Goal: Task Accomplishment & Management: Use online tool/utility

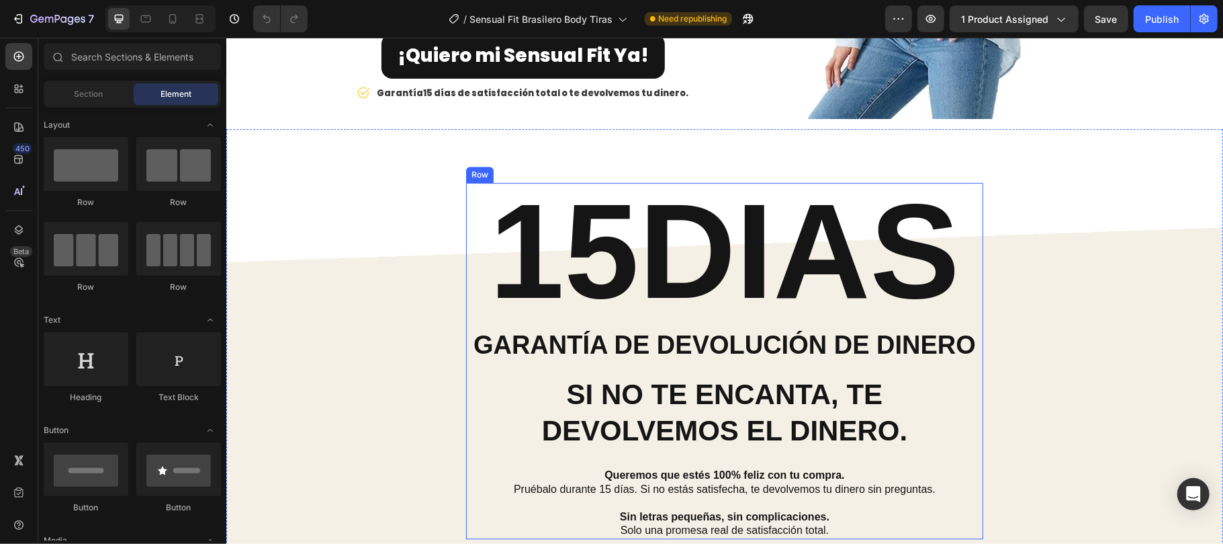
scroll to position [2687, 0]
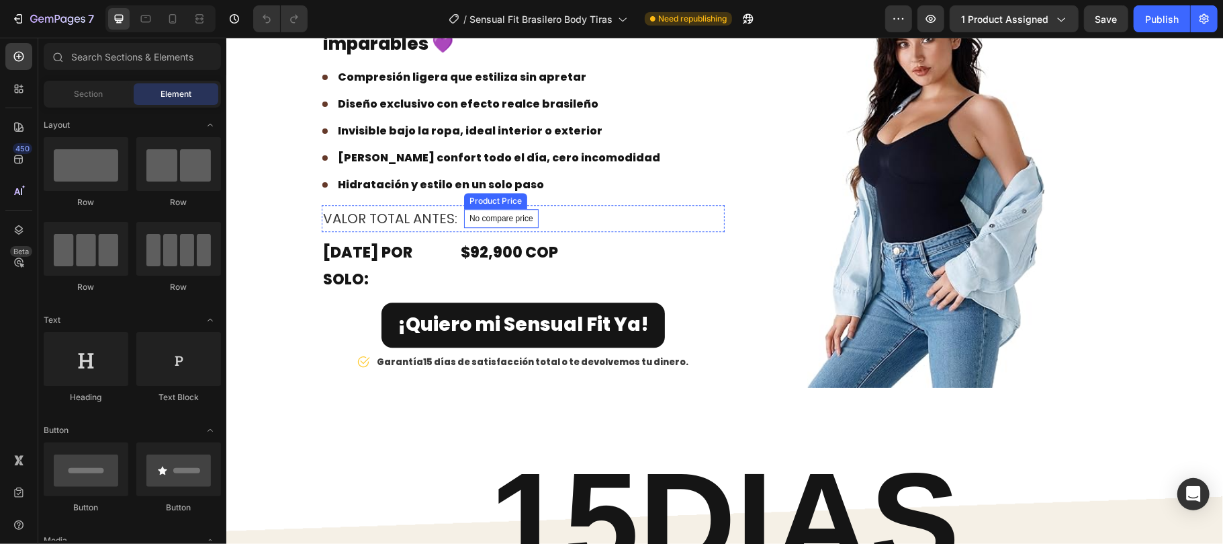
click at [480, 206] on div "Product Price" at bounding box center [495, 200] width 58 height 12
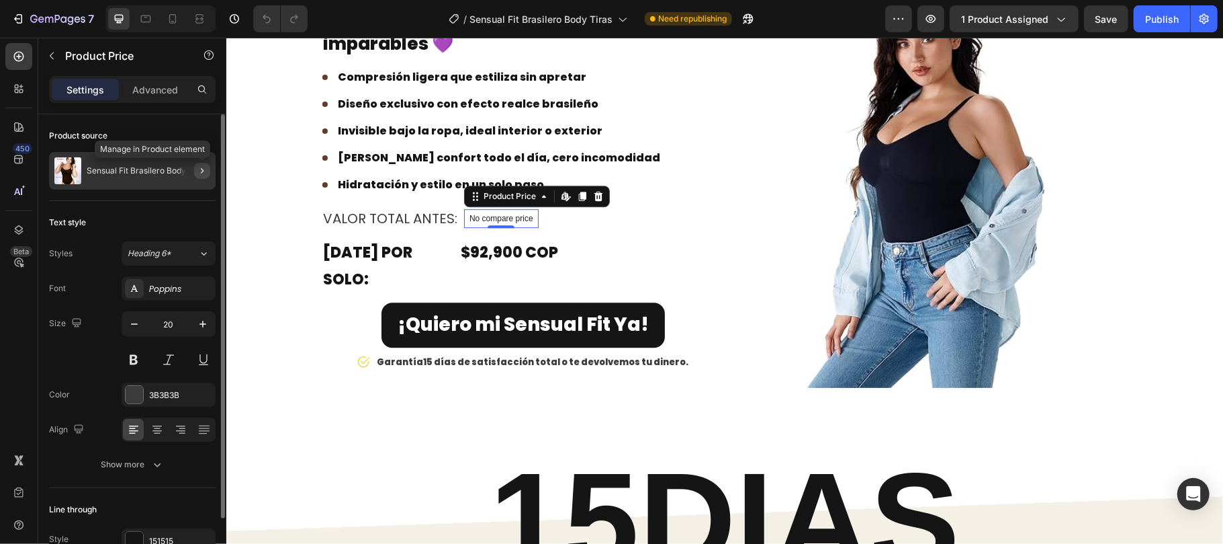
click at [200, 165] on icon "button" at bounding box center [202, 170] width 11 height 11
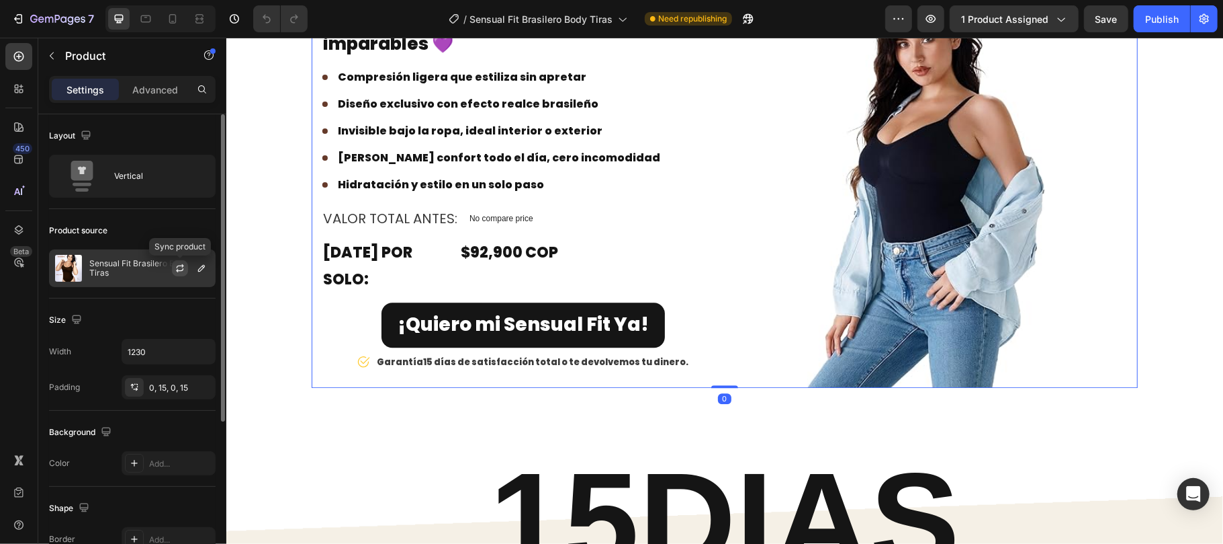
click at [172, 269] on button "button" at bounding box center [180, 268] width 16 height 16
click at [140, 269] on p "Sensual Fit Brasilero Body Tiras" at bounding box center [149, 268] width 120 height 19
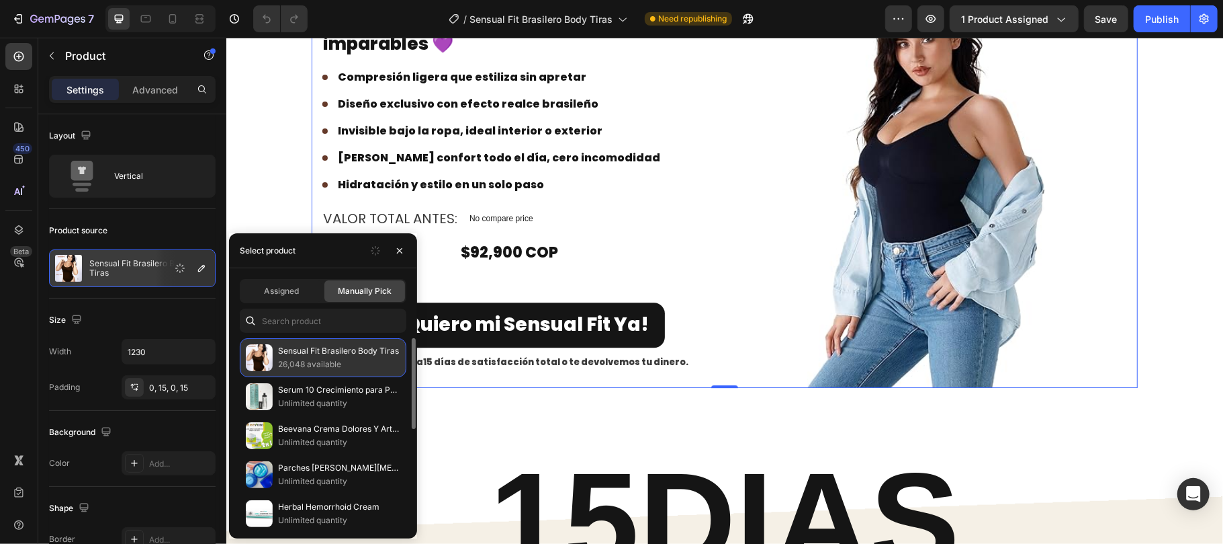
click at [339, 358] on p "26,048 available" at bounding box center [339, 363] width 122 height 13
click at [394, 253] on icon "button" at bounding box center [399, 250] width 11 height 11
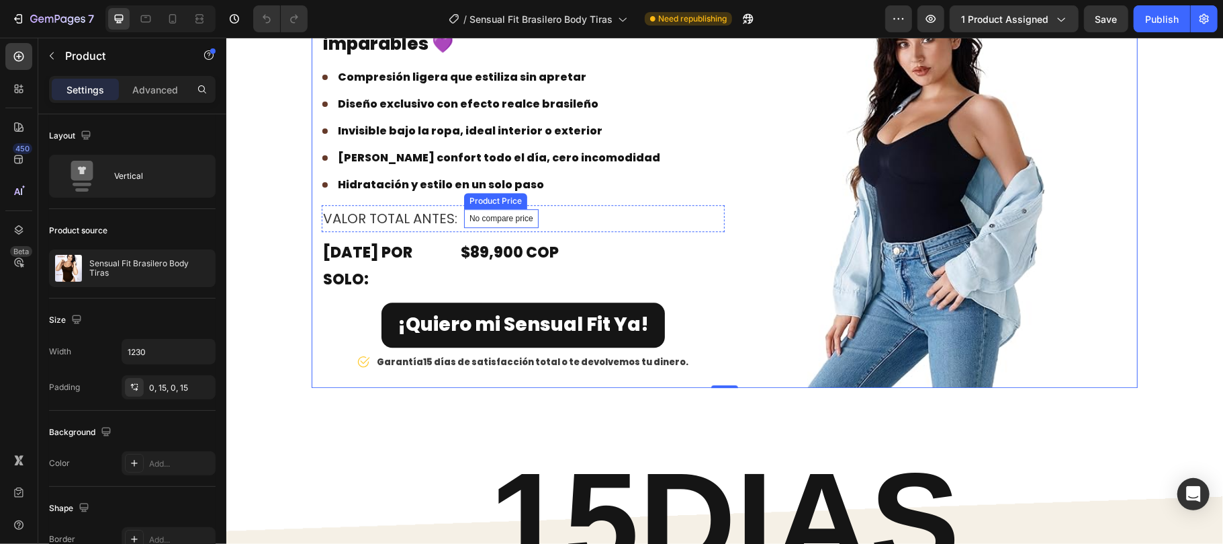
click at [492, 222] on p "No compare price" at bounding box center [501, 218] width 64 height 8
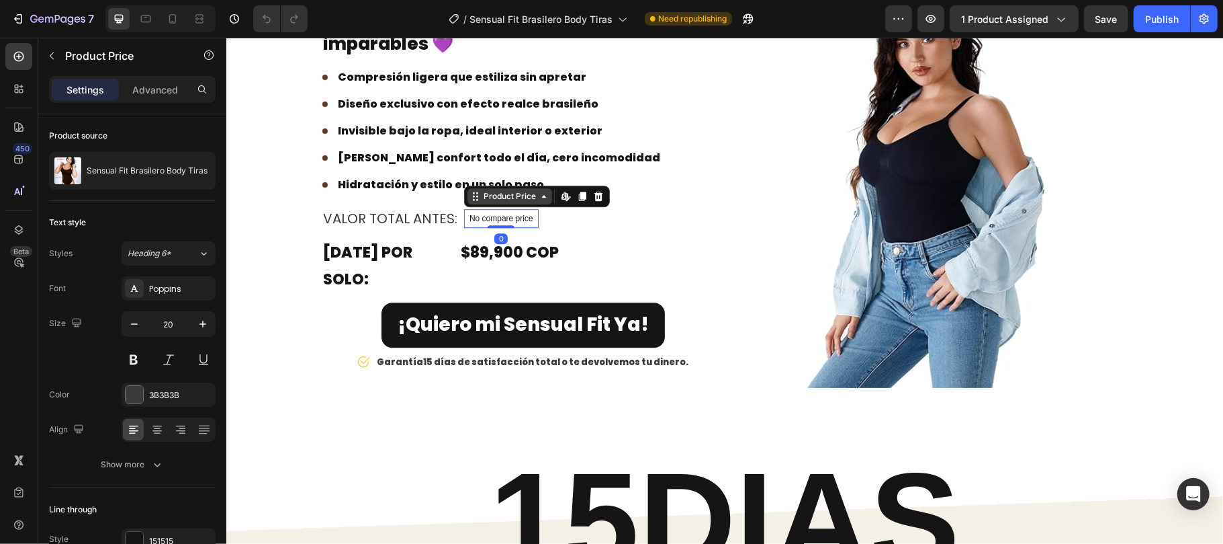
click at [494, 204] on div "Product Price" at bounding box center [509, 195] width 85 height 16
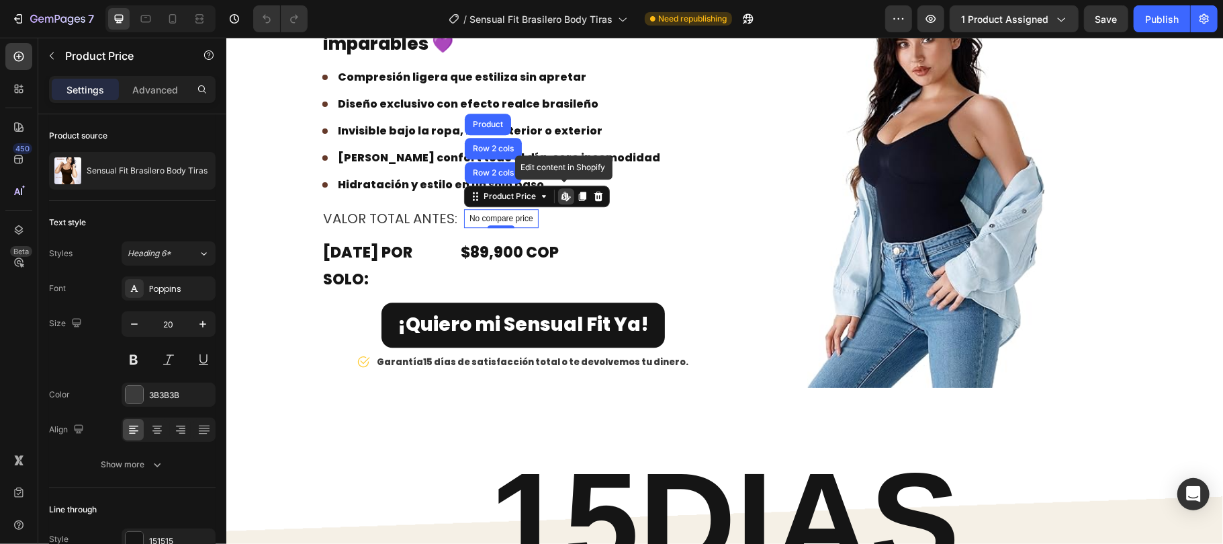
click at [561, 199] on icon at bounding box center [563, 195] width 5 height 8
click at [1164, 28] on button "Publish" at bounding box center [1162, 18] width 56 height 27
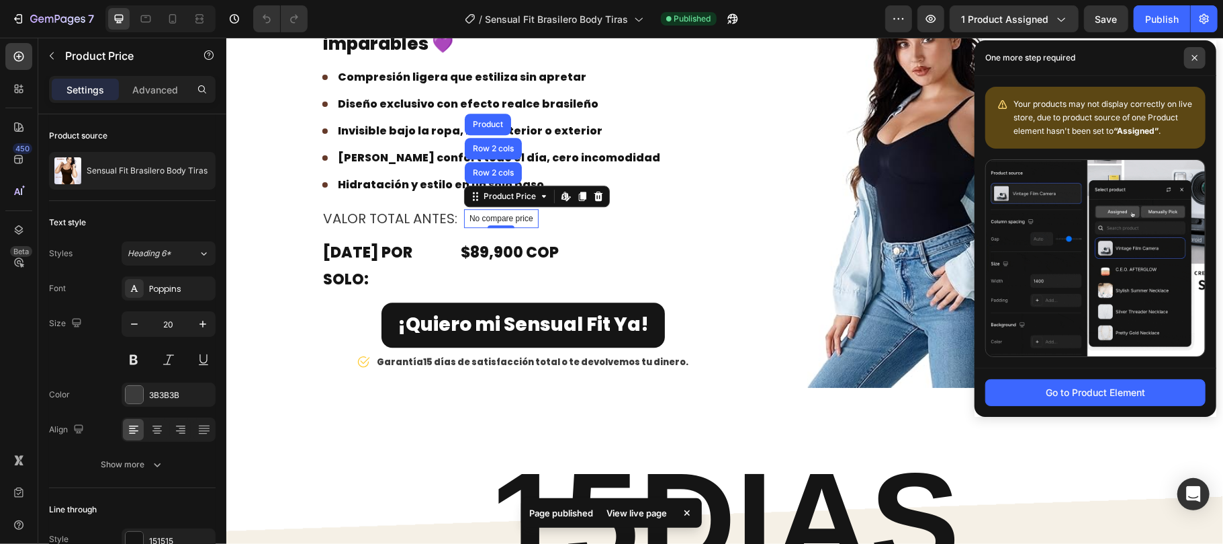
click at [1194, 54] on icon at bounding box center [1195, 57] width 7 height 7
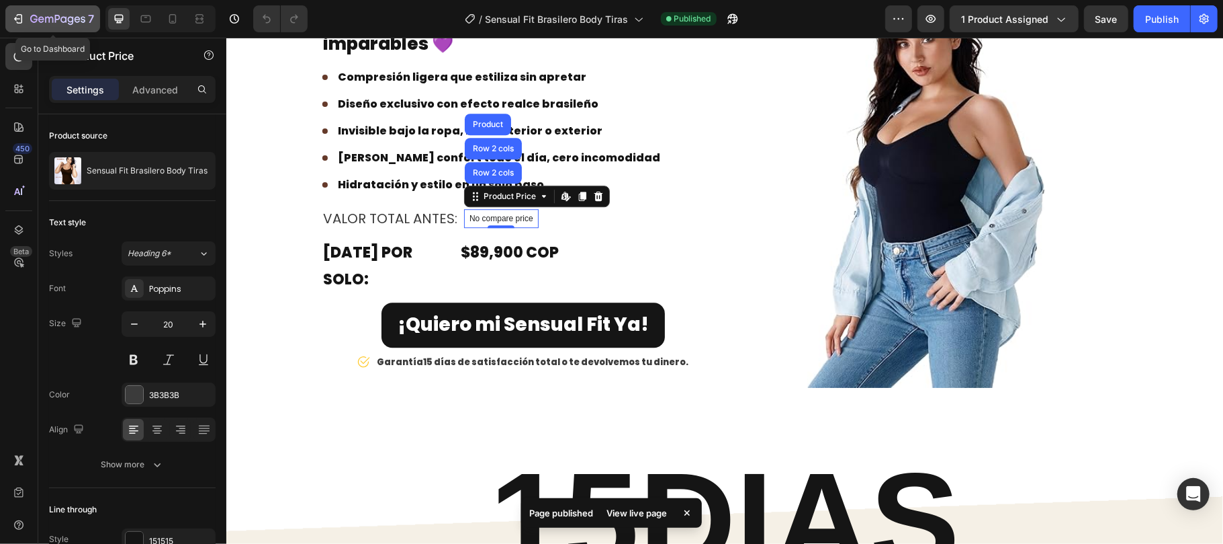
click at [46, 11] on div "7" at bounding box center [62, 19] width 64 height 16
